Goal: Check status: Check status

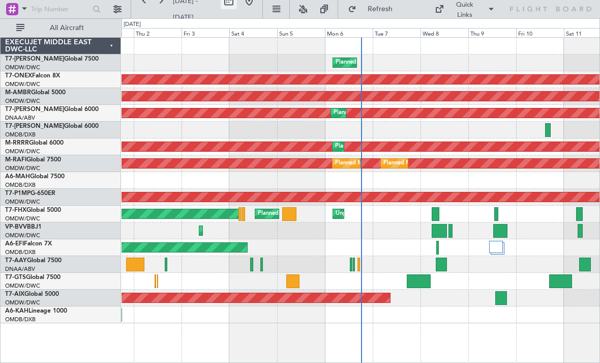
click at [237, 6] on button at bounding box center [229, 1] width 16 height 16
select select "10"
select select "2025"
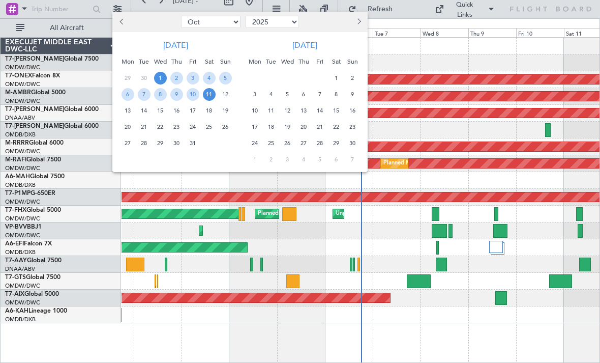
click at [211, 93] on span "11" at bounding box center [209, 94] width 13 height 13
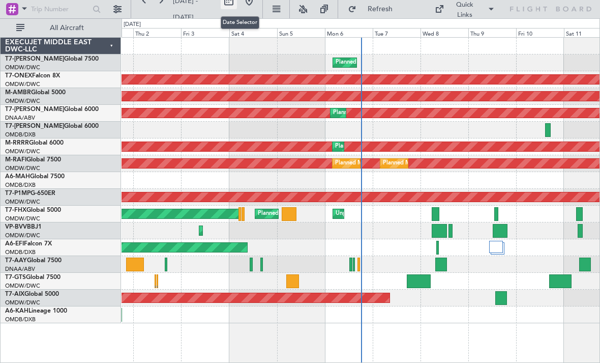
click at [236, 6] on button at bounding box center [229, 1] width 16 height 16
select select "10"
select select "2025"
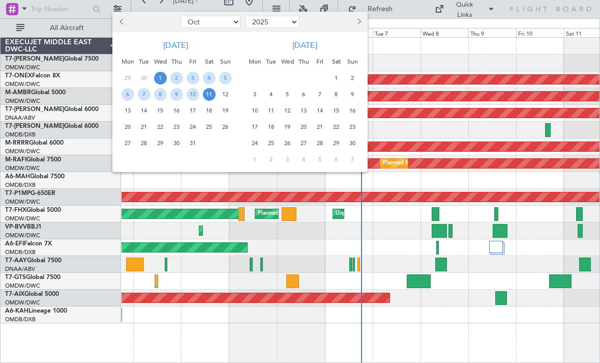
click at [211, 93] on span "11" at bounding box center [209, 94] width 13 height 13
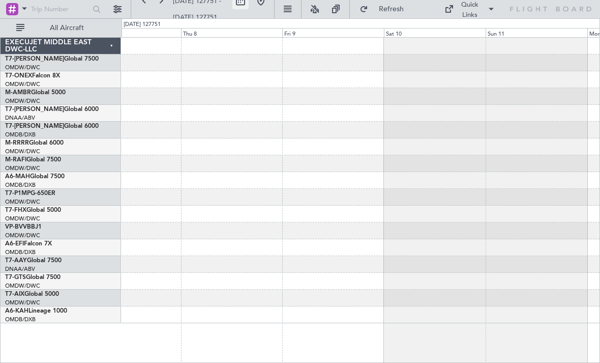
click at [238, 5] on button at bounding box center [241, 1] width 16 height 16
select select "7"
select select "127751"
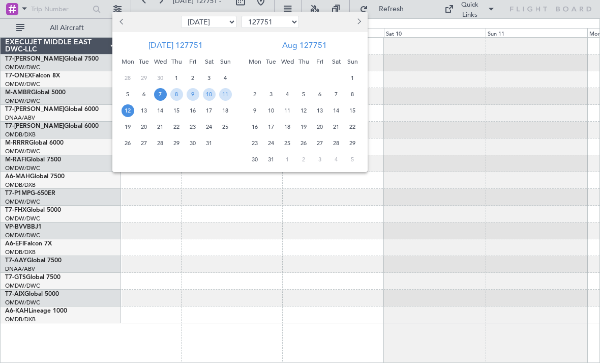
click at [358, 20] on span "Next month" at bounding box center [358, 21] width 6 height 6
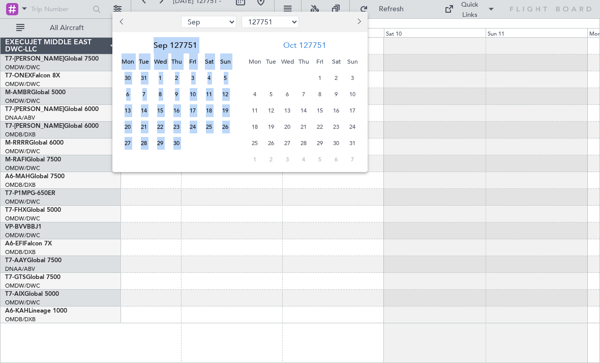
click at [358, 20] on span "Next month" at bounding box center [358, 21] width 6 height 6
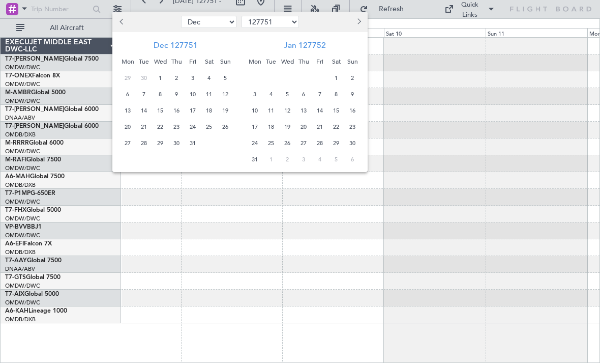
click at [358, 20] on span "Next month" at bounding box center [358, 21] width 6 height 6
select select "1"
select select "127752"
click at [358, 20] on span "Next month" at bounding box center [358, 21] width 6 height 6
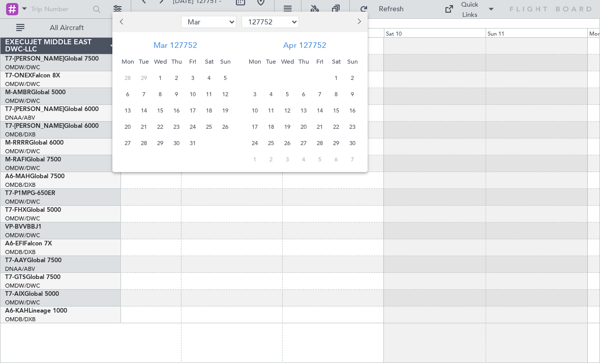
click at [358, 20] on span "Next month" at bounding box center [358, 21] width 6 height 6
select select "6"
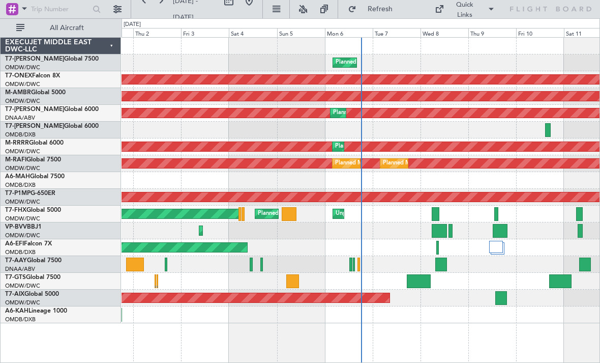
click at [198, 5] on span "[DATE] - [DATE]" at bounding box center [185, 8] width 25 height 25
click at [237, 1] on button at bounding box center [229, 1] width 16 height 16
select select "10"
select select "2025"
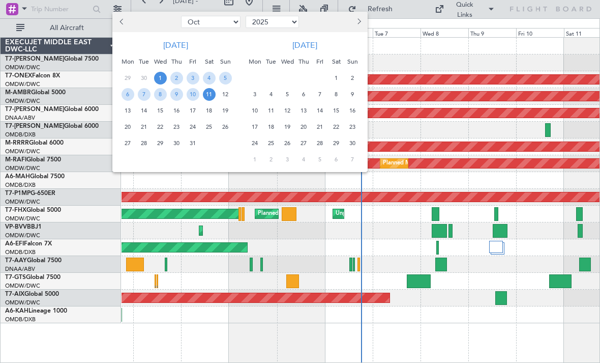
click at [211, 94] on span "11" at bounding box center [209, 94] width 13 height 13
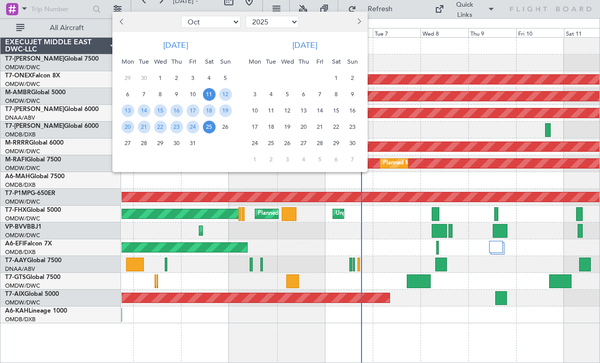
click at [206, 123] on span "25" at bounding box center [209, 127] width 13 height 13
